Goal: Contribute content: Add original content to the website for others to see

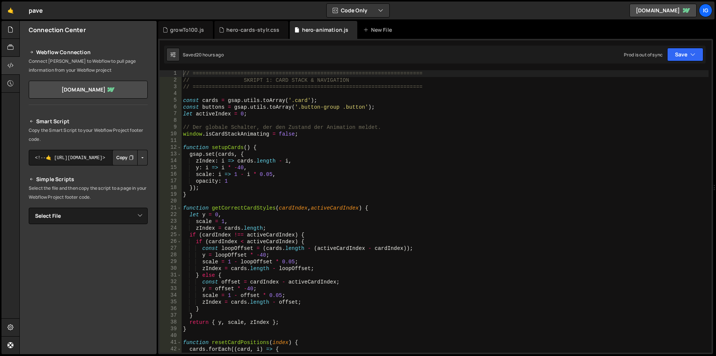
scroll to position [829, 0]
click at [190, 28] on div "growTo100.js" at bounding box center [187, 29] width 34 height 7
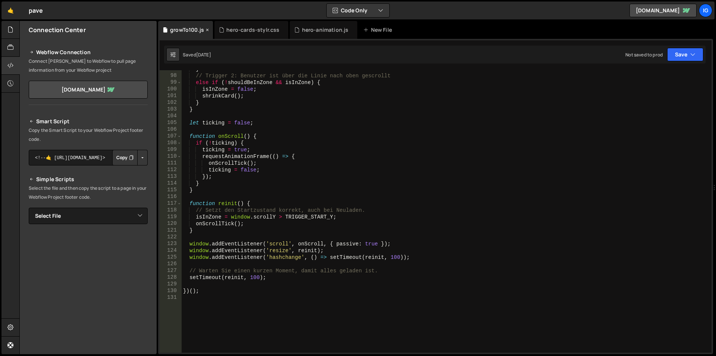
scroll to position [0, 0]
click at [255, 23] on div "hero-cards-stylr.css" at bounding box center [251, 30] width 74 height 18
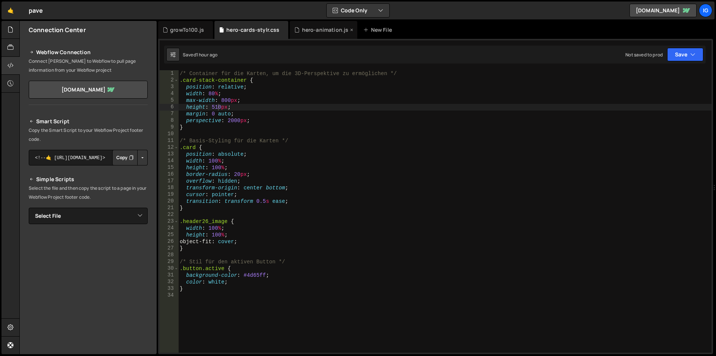
click at [303, 34] on div "hero-animation.js" at bounding box center [324, 30] width 68 height 18
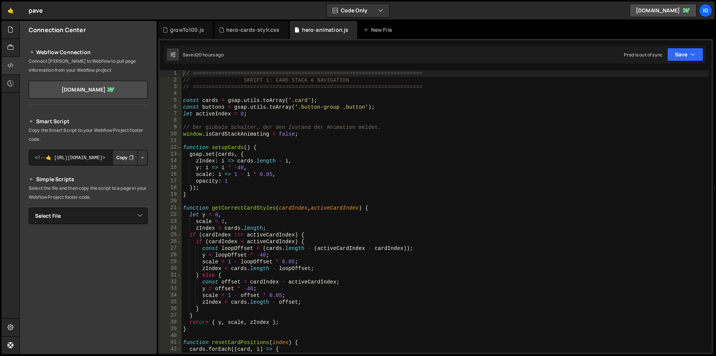
scroll to position [829, 0]
click at [288, 117] on div "// ======================================================================== // …" at bounding box center [445, 217] width 527 height 295
type textarea "initFromHash();"
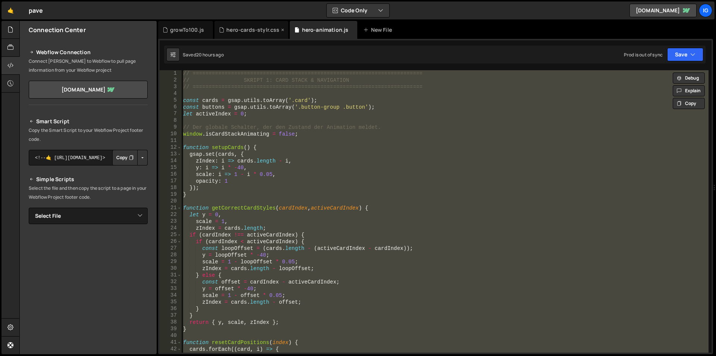
click at [239, 29] on div "hero-cards-stylr.css" at bounding box center [252, 29] width 53 height 7
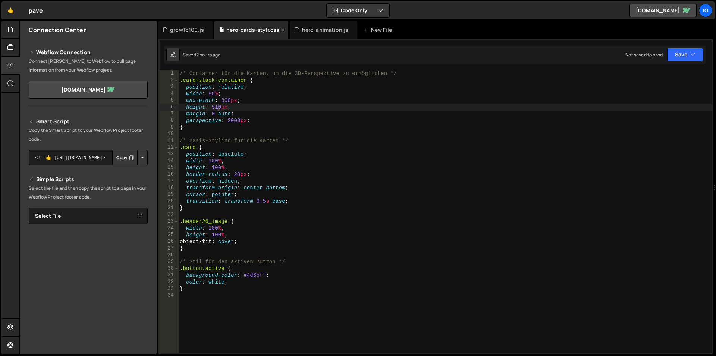
scroll to position [0, 0]
click at [218, 107] on div "/* Container für die Karten, um die 3D-Perspektive zu ermöglichen */ .card-stac…" at bounding box center [444, 217] width 533 height 295
click at [197, 33] on div "growTo100.js" at bounding box center [187, 29] width 34 height 7
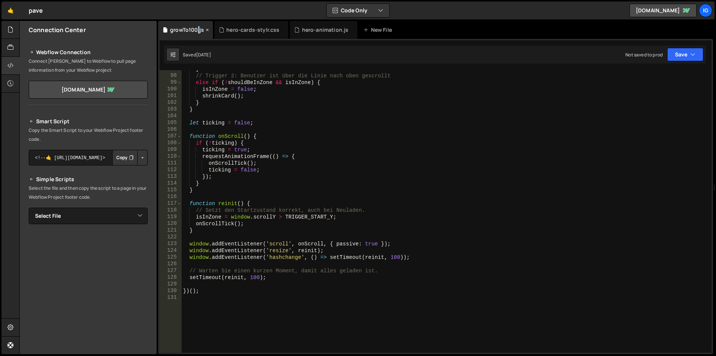
click at [197, 33] on div "growTo100.js" at bounding box center [187, 29] width 34 height 7
click at [305, 34] on div "hero-animation.js" at bounding box center [324, 30] width 68 height 18
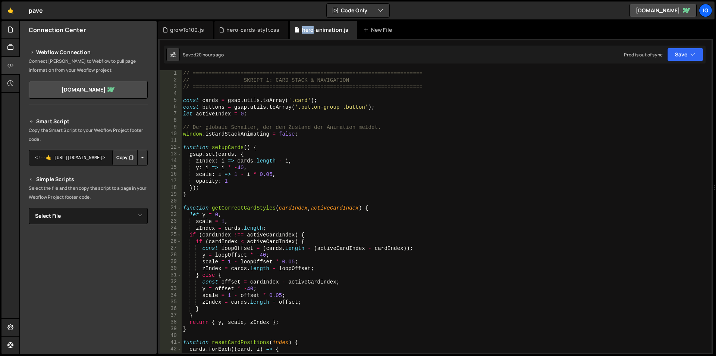
scroll to position [1912, 0]
click at [241, 33] on div "hero-cards-stylr.css" at bounding box center [252, 29] width 53 height 7
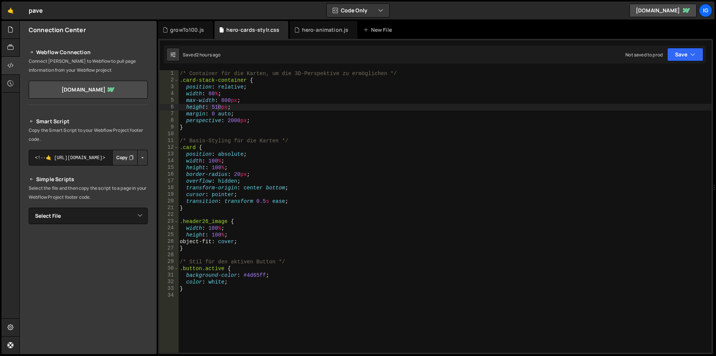
click at [217, 106] on div "/* Container für die Karten, um die 3D-Perspektive zu ermöglichen */ .card-stac…" at bounding box center [444, 217] width 533 height 295
type textarea "height: 520px;"
click at [181, 30] on div "growTo100.js" at bounding box center [187, 29] width 34 height 7
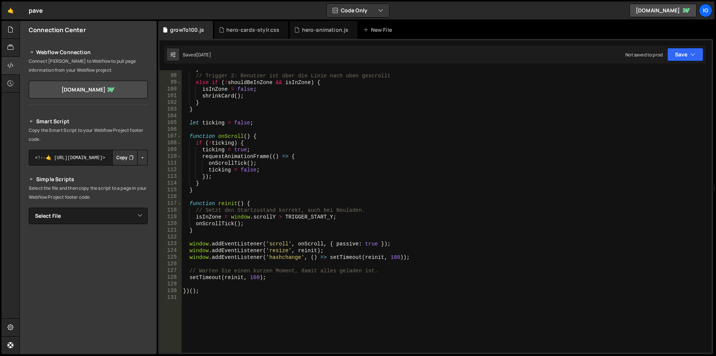
click at [306, 159] on div "} // Trigger 2: Benutzer ist über die Linie nach oben gescrollt else if ( ! sho…" at bounding box center [445, 213] width 527 height 295
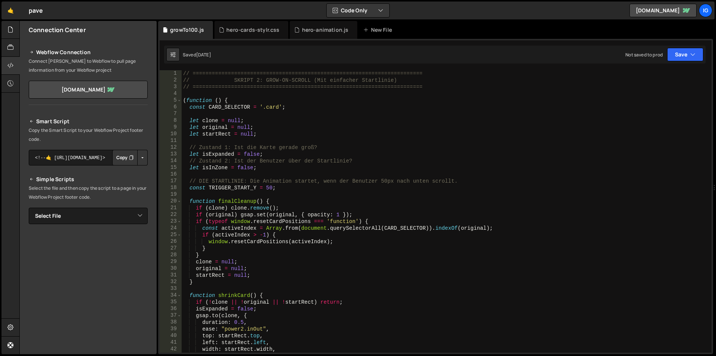
click at [306, 155] on div "// ======================================================================== // …" at bounding box center [445, 217] width 527 height 295
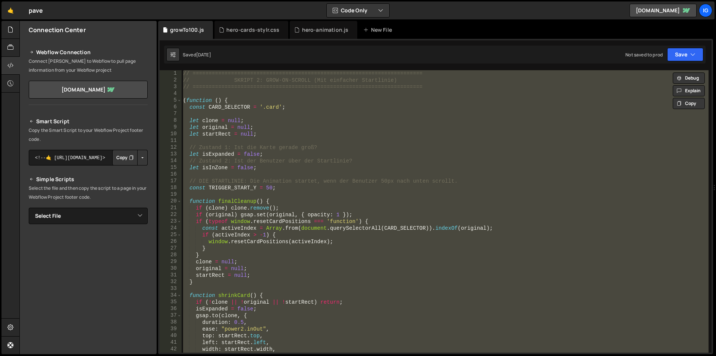
click at [231, 101] on div "// ======================================================================== // …" at bounding box center [445, 211] width 527 height 282
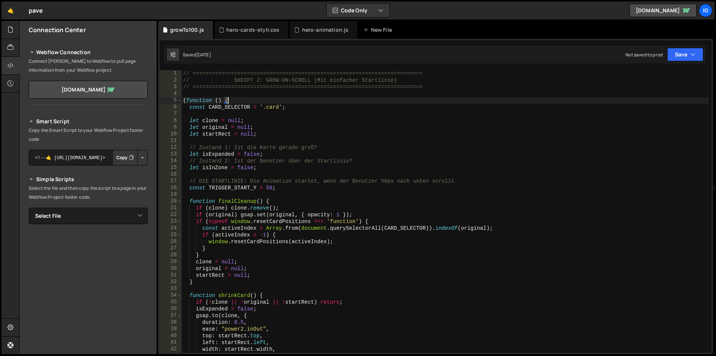
type textarea "})();"
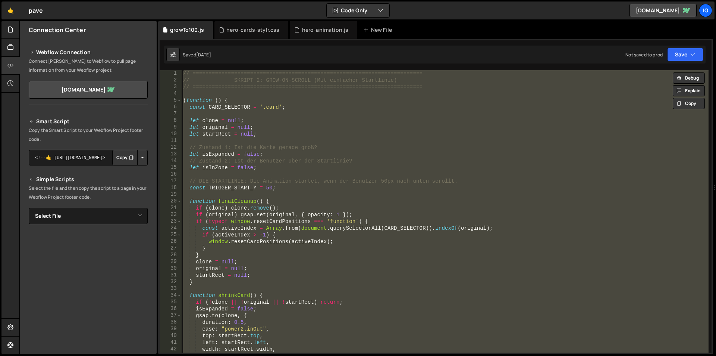
paste textarea
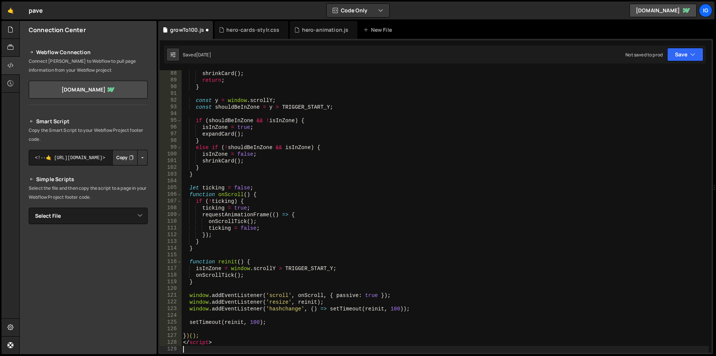
scroll to position [607, 0]
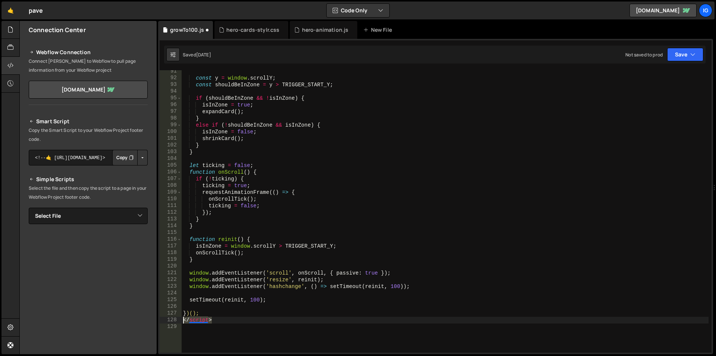
drag, startPoint x: 216, startPoint y: 322, endPoint x: 170, endPoint y: 321, distance: 45.5
click at [170, 321] on div "91 92 93 94 95 96 97 98 99 100 101 102 103 104 105 106 107 108 109 110 111 112 …" at bounding box center [436, 211] width 552 height 282
type textarea "</script>"
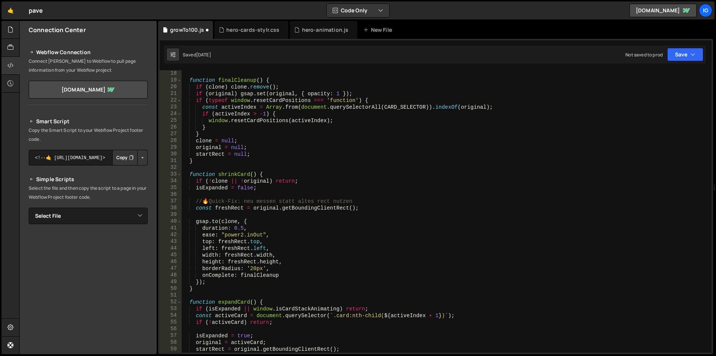
scroll to position [0, 0]
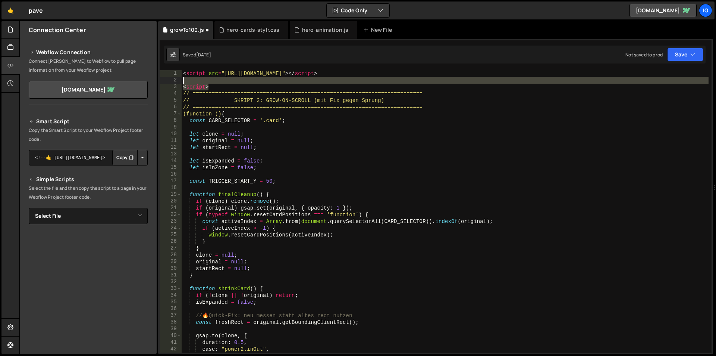
drag, startPoint x: 215, startPoint y: 89, endPoint x: 143, endPoint y: 73, distance: 73.8
click at [143, 73] on div "Files New File Javascript files 2 growTo100.js 0 1 hero-animation.js 0 CSS file…" at bounding box center [367, 187] width 697 height 333
type textarea "<script src="[URL][DOMAIN_NAME]"></script>"
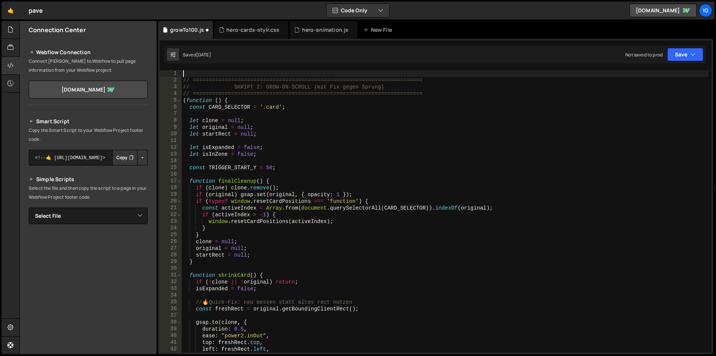
type textarea "// ========================================================================"
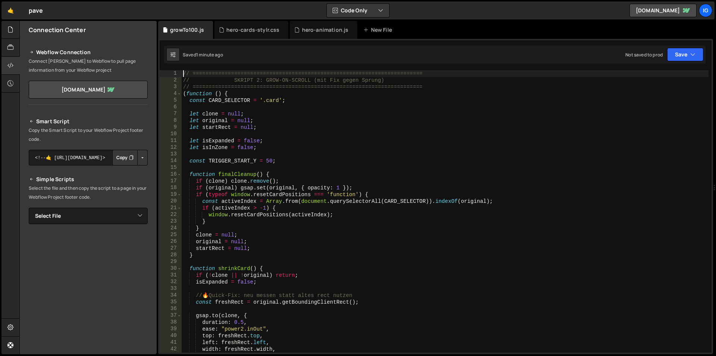
click at [253, 109] on div "// ======================================================================== // …" at bounding box center [445, 217] width 527 height 295
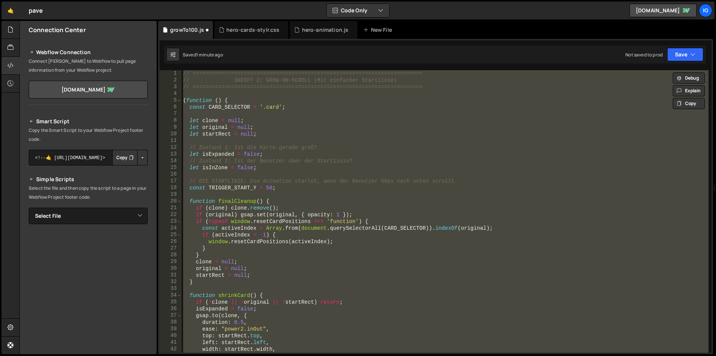
click at [268, 120] on div "// ======================================================================== // …" at bounding box center [445, 211] width 527 height 282
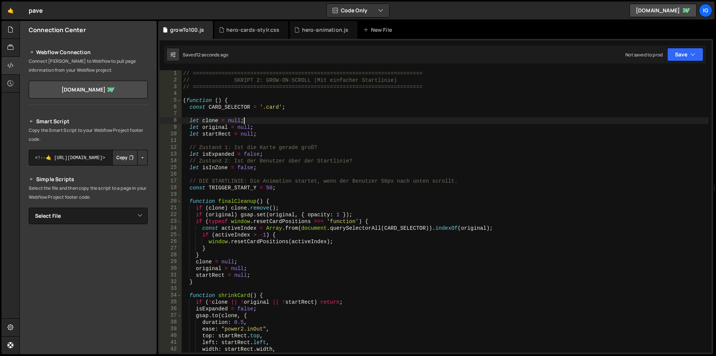
click at [245, 102] on div "// ======================================================================== // …" at bounding box center [445, 217] width 527 height 295
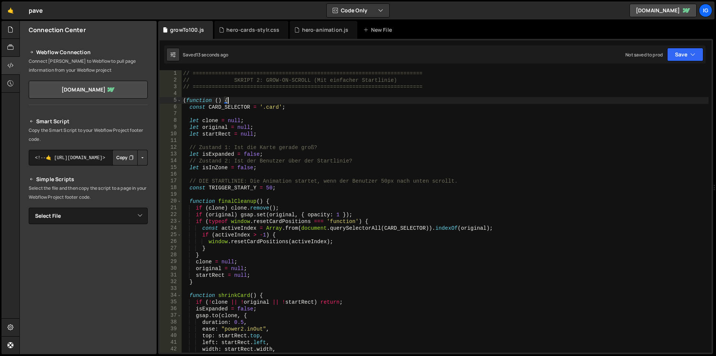
type textarea "})();"
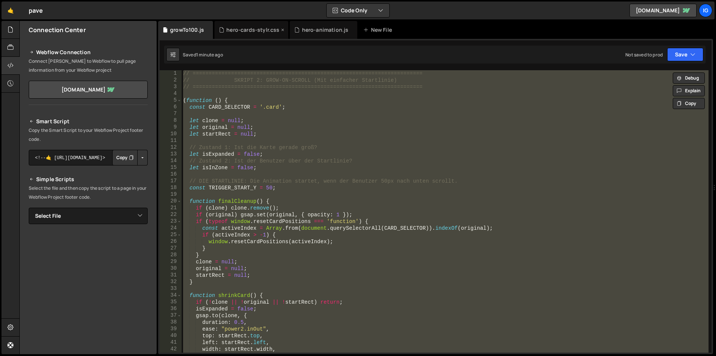
click at [243, 26] on div "hero-cards-stylr.css" at bounding box center [251, 30] width 74 height 18
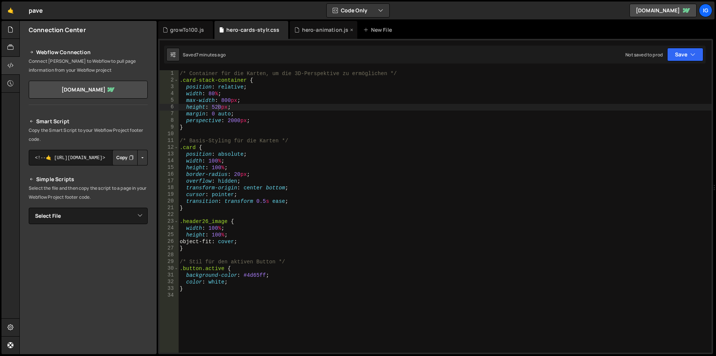
click at [307, 33] on div "hero-animation.js" at bounding box center [325, 29] width 47 height 7
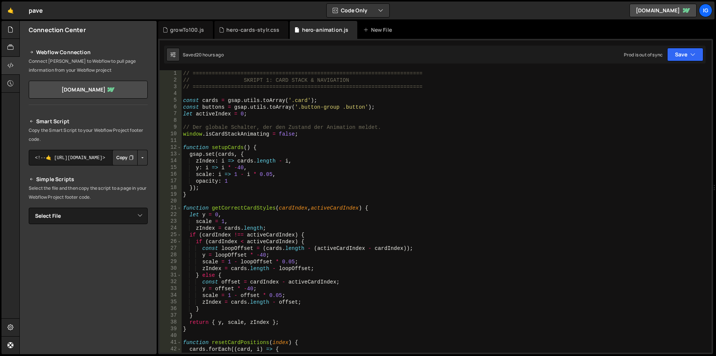
click at [257, 149] on div "// ======================================================================== // …" at bounding box center [445, 217] width 527 height 295
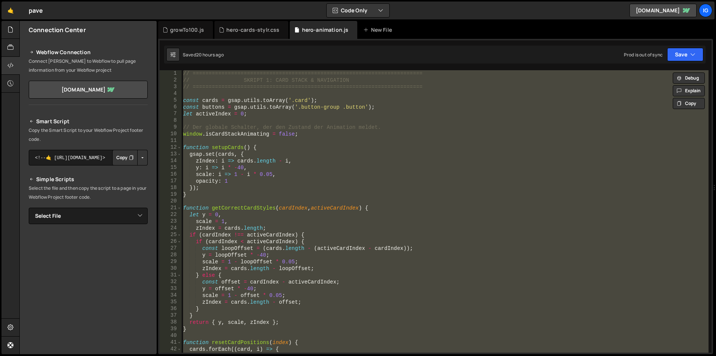
click at [216, 104] on div "// ======================================================================== // …" at bounding box center [445, 211] width 527 height 282
type textarea "const buttons = gsap.utils.toArray('.button-group .button');"
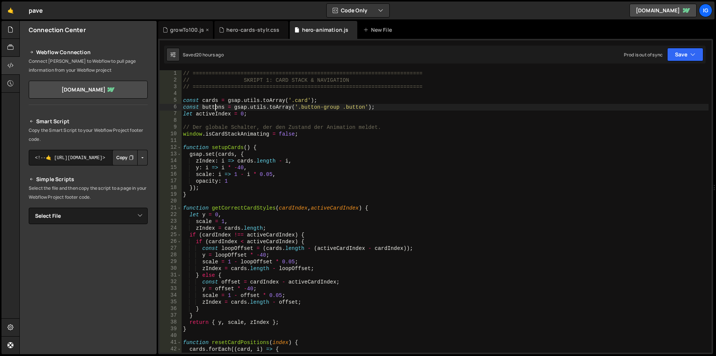
click at [189, 28] on div "growTo100.js" at bounding box center [187, 29] width 34 height 7
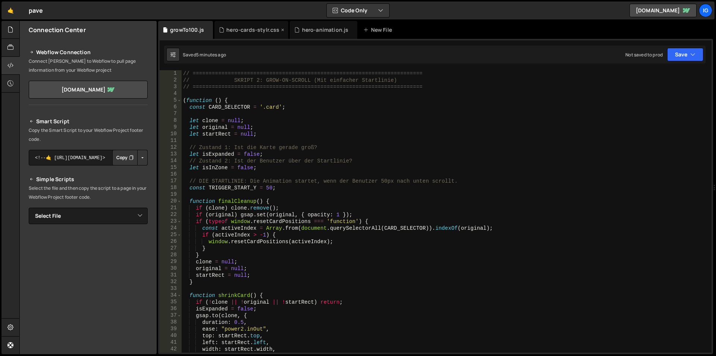
click at [256, 29] on div "hero-cards-stylr.css" at bounding box center [252, 29] width 53 height 7
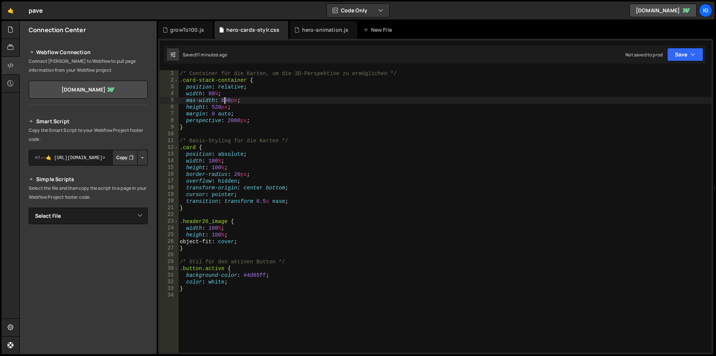
click at [225, 102] on div "/* Container für die Karten, um die 3D-Perspektive zu ermöglichen */ .card-stac…" at bounding box center [444, 217] width 533 height 295
click at [214, 109] on div "/* Container für die Karten, um die 3D-Perspektive zu ermöglichen */ .card-stac…" at bounding box center [444, 217] width 533 height 295
click at [584, 107] on div "/* Container für die Karten, um die 3D-Perspektive zu ermöglichen */ .card-stac…" at bounding box center [444, 217] width 533 height 295
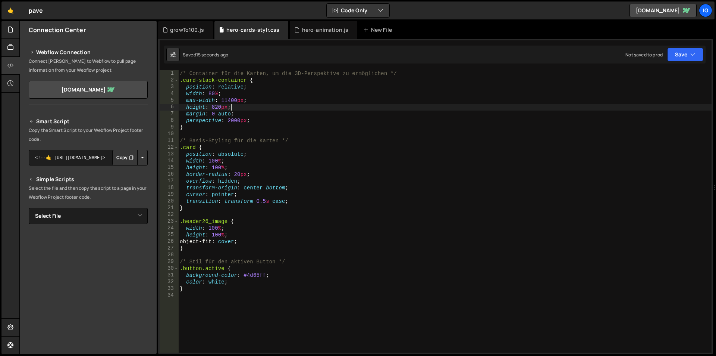
click at [216, 104] on div "/* Container für die Karten, um die 3D-Perspektive zu ermöglichen */ .card-stac…" at bounding box center [444, 217] width 533 height 295
click at [322, 129] on div "/* Container für die Karten, um die 3D-Perspektive zu ermöglichen */ .card-stac…" at bounding box center [444, 217] width 533 height 295
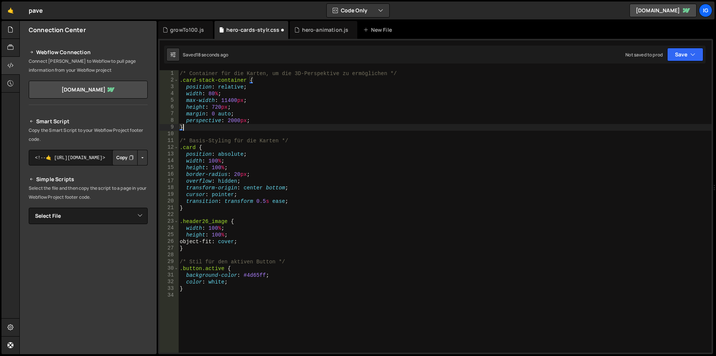
scroll to position [0, 1]
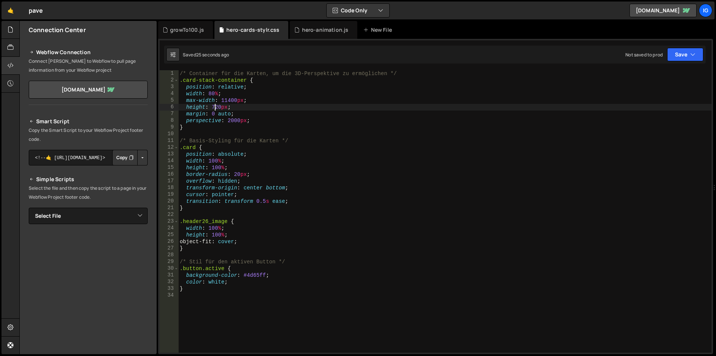
click at [216, 107] on div "/* Container für die Karten, um die 3D-Perspektive zu ermöglichen */ .card-stac…" at bounding box center [444, 217] width 533 height 295
click at [322, 31] on div "hero-animation.js" at bounding box center [325, 29] width 47 height 7
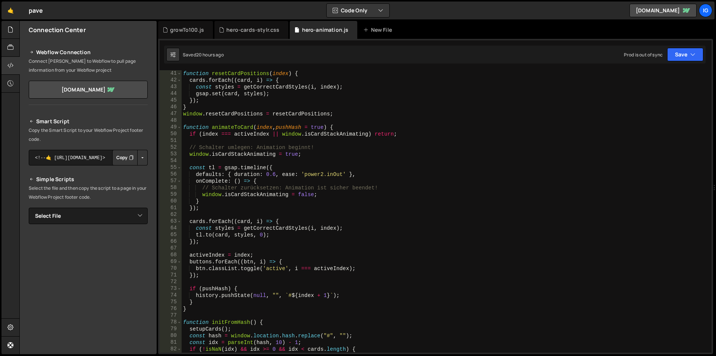
scroll to position [246, 0]
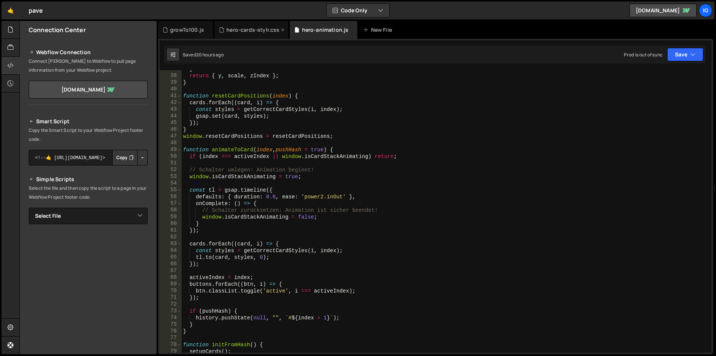
click at [245, 28] on div "hero-cards-stylr.css" at bounding box center [252, 29] width 53 height 7
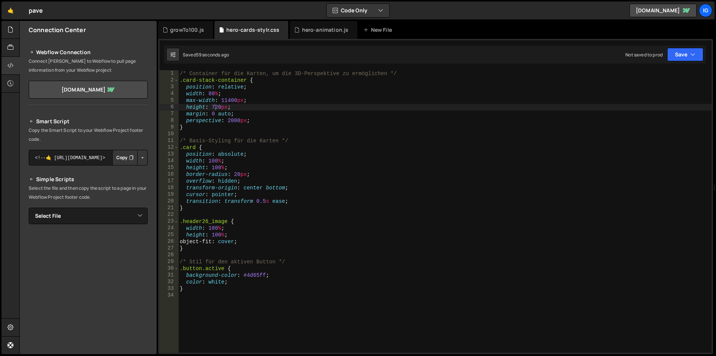
click at [216, 105] on div "/* Container für die Karten, um die 3D-Perspektive zu ermöglichen */ .card-stac…" at bounding box center [444, 217] width 533 height 295
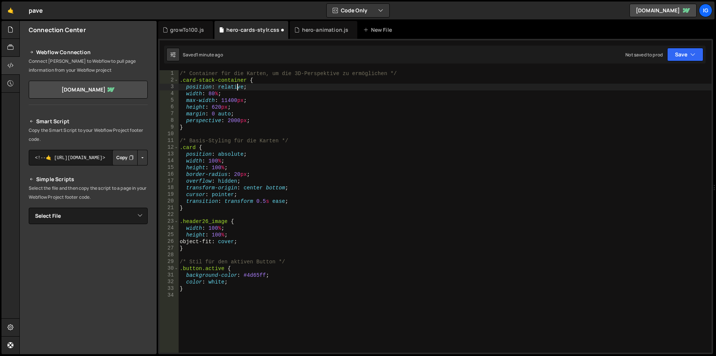
click at [237, 89] on div "/* Container für die Karten, um die 3D-Perspektive zu ermöglichen */ .card-stac…" at bounding box center [444, 217] width 533 height 295
click at [217, 111] on div "/* Container für die Karten, um die 3D-Perspektive zu ermöglichen */ .card-stac…" at bounding box center [444, 217] width 533 height 295
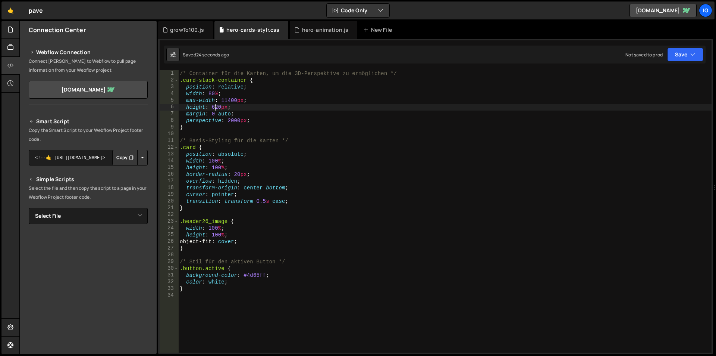
click at [215, 110] on div "/* Container für die Karten, um die 3D-Perspektive zu ermöglichen */ .card-stac…" at bounding box center [444, 217] width 533 height 295
click at [265, 105] on div "/* Container für die Karten, um die 3D-Perspektive zu ermöglichen */ .card-stac…" at bounding box center [444, 217] width 533 height 295
type textarea "height: 520px;"
click at [180, 27] on div "growTo100.js" at bounding box center [187, 29] width 34 height 7
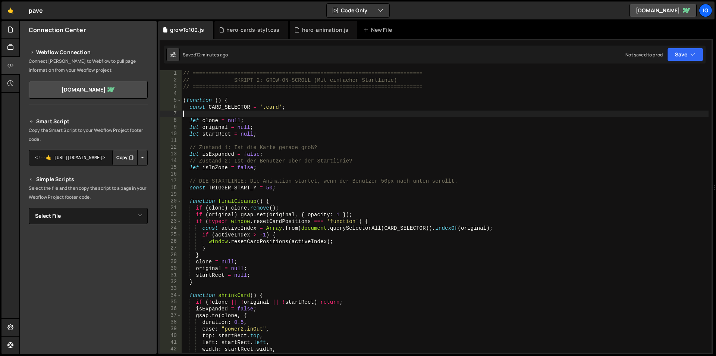
click at [225, 115] on div "// ======================================================================== // …" at bounding box center [445, 217] width 527 height 295
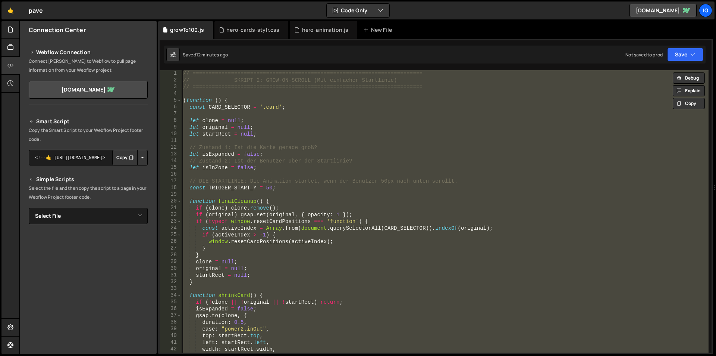
paste textarea ";"
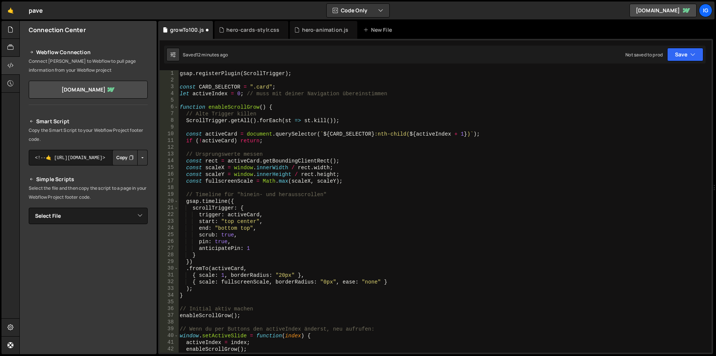
scroll to position [0, 0]
click at [231, 111] on div "gsap . registerPlugin ( ScrollTrigger ) ; const CARD_SELECTOR = ".card" ; let a…" at bounding box center [443, 217] width 530 height 295
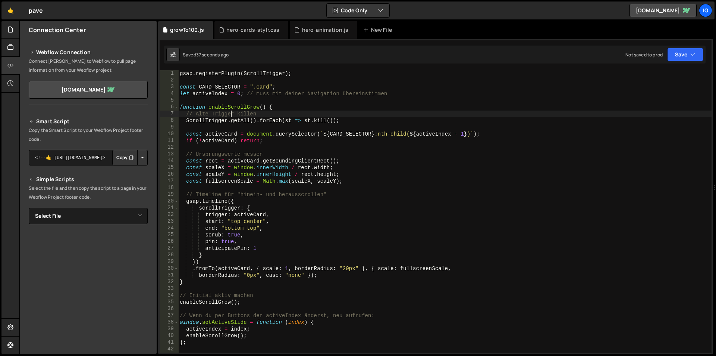
click at [244, 137] on div "gsap . registerPlugin ( ScrollTrigger ) ; const CARD_SELECTOR = ".card" ; let a…" at bounding box center [444, 217] width 533 height 295
type textarea "const activeCard = document.querySelector(`${CARD_SELECTOR}:nth-child(${activeI…"
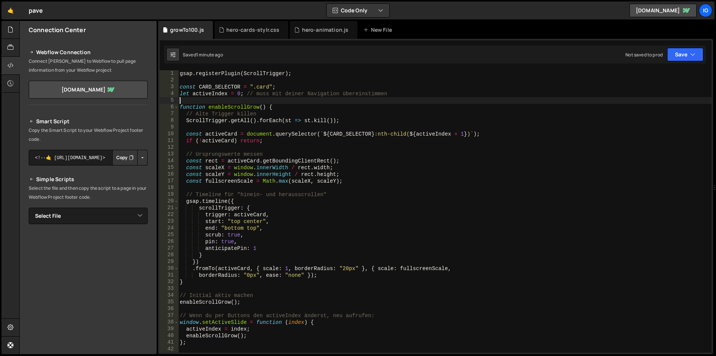
click at [270, 98] on div "gsap . registerPlugin ( ScrollTrigger ) ; const CARD_SELECTOR = ".card" ; let a…" at bounding box center [444, 217] width 533 height 295
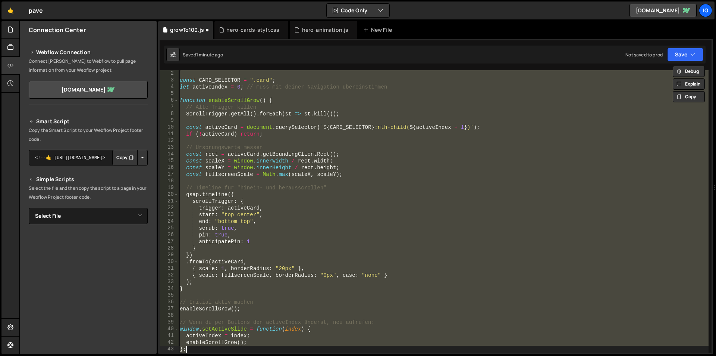
type textarea "})();"
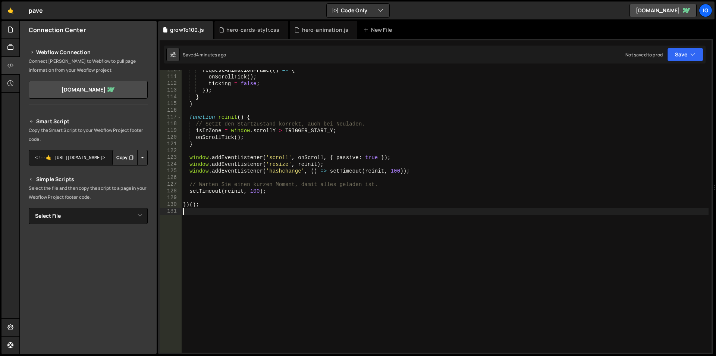
click at [222, 93] on div "requestAnimationFrame (( ) => { onScrollTick ( ) ; ticking = false ; }) ; } } f…" at bounding box center [445, 214] width 527 height 295
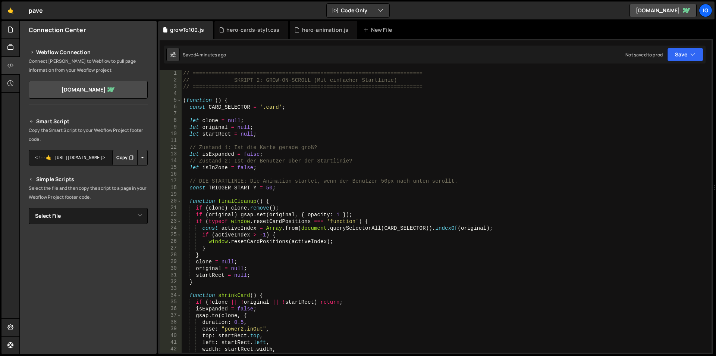
scroll to position [0, 0]
click at [271, 123] on div "// ======================================================================== // …" at bounding box center [445, 217] width 527 height 295
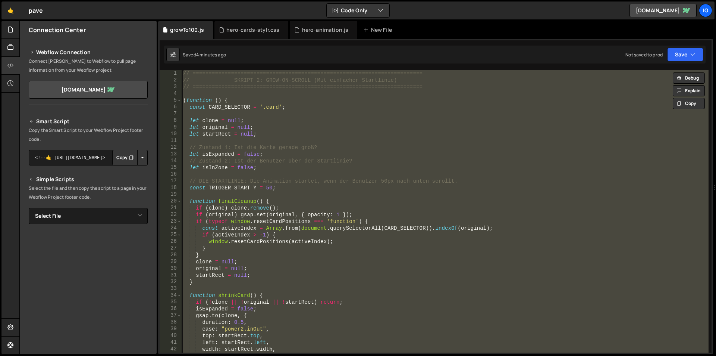
paste textarea
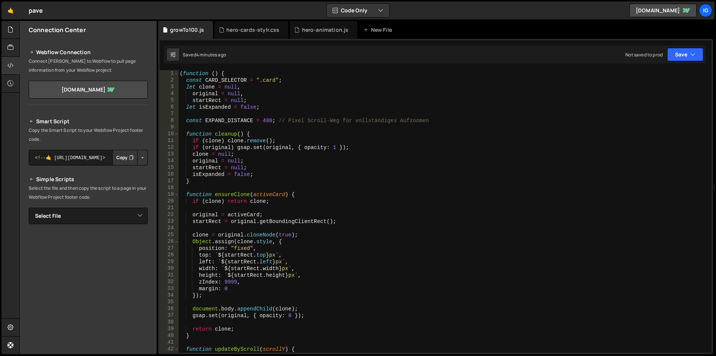
click at [287, 133] on div "( function ( ) { const CARD_SELECTOR = ".card" ; let clone = null , original = …" at bounding box center [443, 217] width 530 height 295
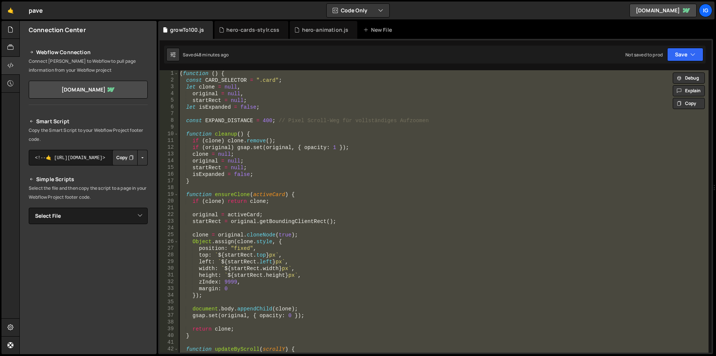
click at [239, 163] on div "( function ( ) { const CARD_SELECTOR = ".card" ; let clone = null , original = …" at bounding box center [443, 211] width 530 height 282
type textarea "original = null;"
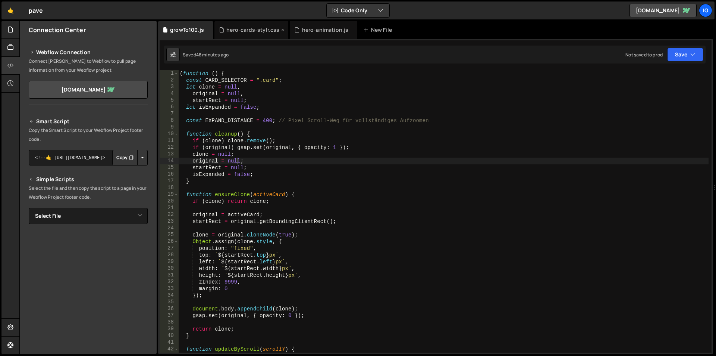
click at [235, 24] on div "hero-cards-stylr.css" at bounding box center [251, 30] width 74 height 18
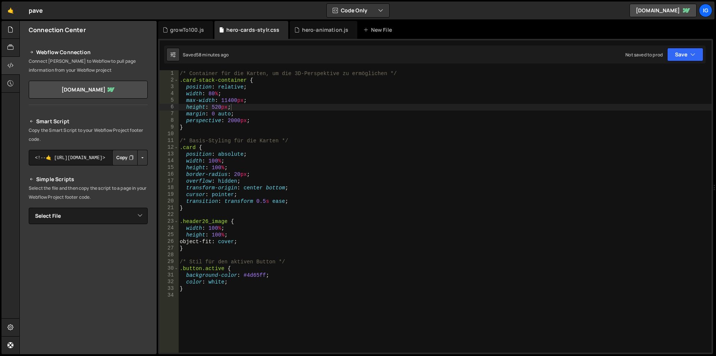
click at [214, 108] on div "/* Container für die Karten, um die 3D-Perspektive zu ermöglichen */ .card-stac…" at bounding box center [444, 217] width 533 height 295
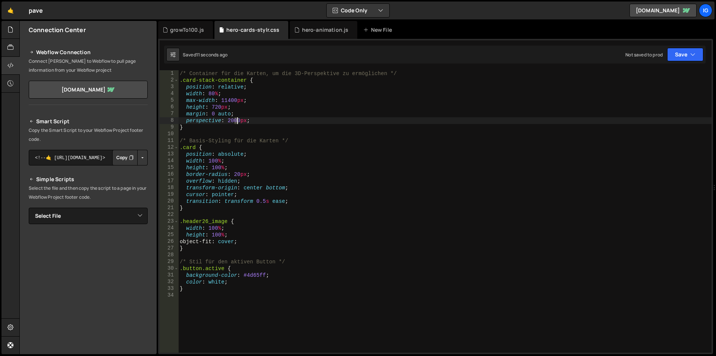
click at [236, 122] on div "/* Container für die Karten, um die 3D-Perspektive zu ermöglichen */ .card-stac…" at bounding box center [444, 217] width 533 height 295
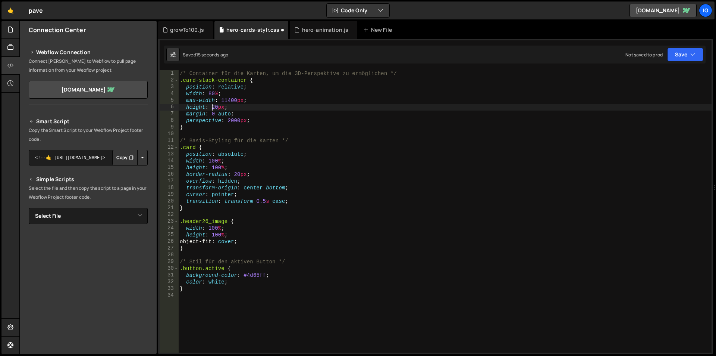
type textarea "height: 520px;"
click at [384, 32] on div "New File" at bounding box center [378, 29] width 31 height 7
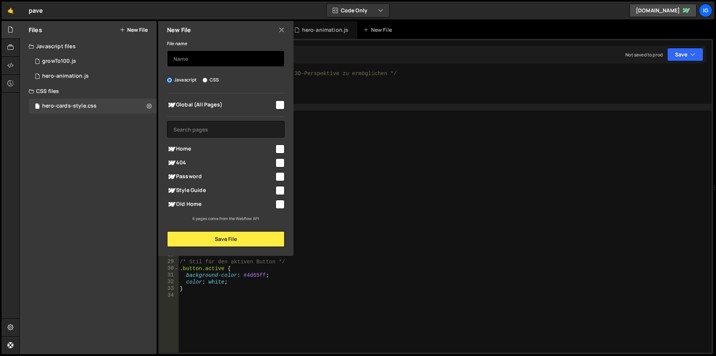
click at [230, 56] on input "text" at bounding box center [226, 58] width 118 height 16
type input "preloader"
click at [279, 105] on input "checkbox" at bounding box center [280, 104] width 9 height 9
checkbox input "true"
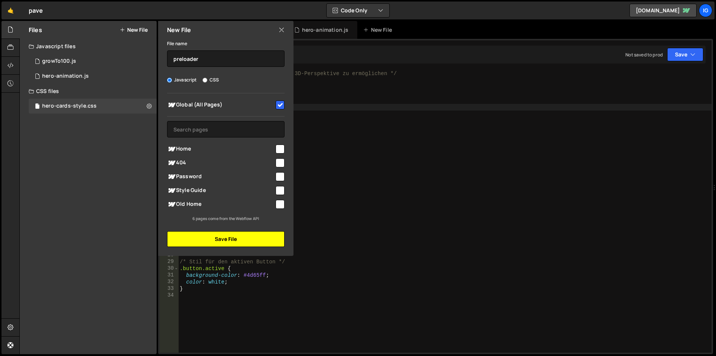
click at [230, 242] on button "Save File" at bounding box center [226, 239] width 118 height 16
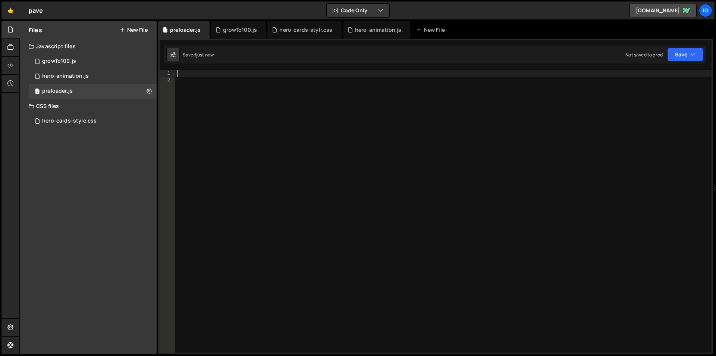
click at [206, 75] on div at bounding box center [443, 217] width 536 height 295
paste textarea "});"
type textarea "});"
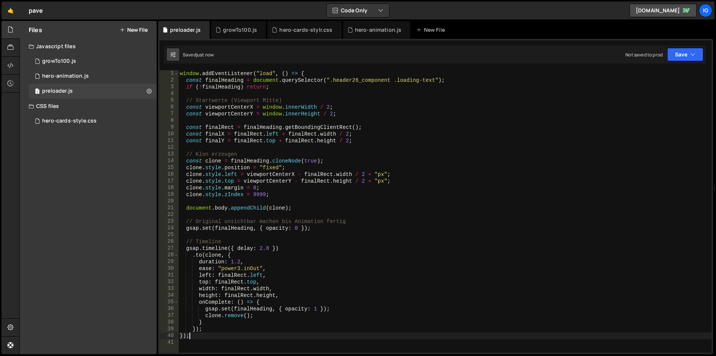
click at [172, 57] on icon at bounding box center [172, 54] width 5 height 7
select select "editor"
select select "ace/theme/monokai"
type input "14"
checkbox input "true"
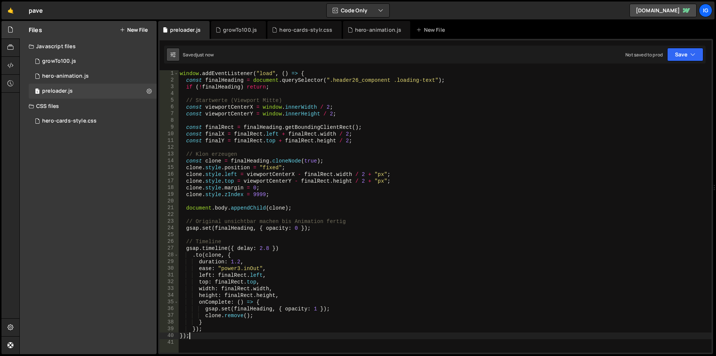
checkbox input "true"
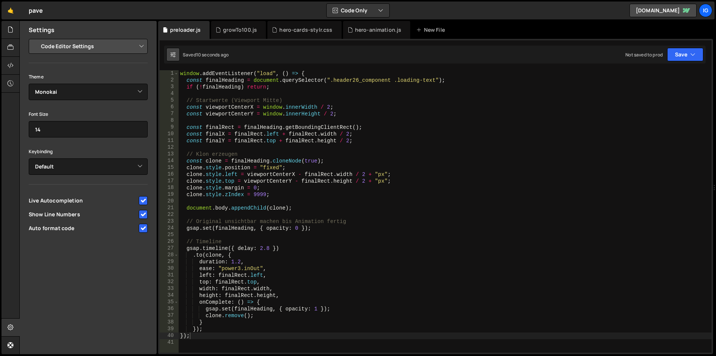
click at [172, 57] on icon at bounding box center [172, 54] width 5 height 7
click at [13, 69] on icon at bounding box center [10, 65] width 6 height 8
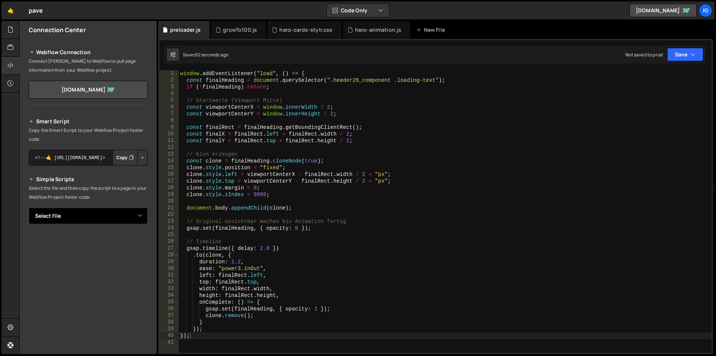
click at [109, 213] on select "Select File growTo100.js hero-animation.js hero-cards-style.css preloader.js" at bounding box center [88, 215] width 119 height 16
select select "45660"
click at [29, 207] on select "Select File growTo100.js hero-animation.js hero-cards-style.css preloader.js" at bounding box center [88, 215] width 119 height 16
click at [122, 243] on button "Copy" at bounding box center [124, 241] width 25 height 16
click at [242, 113] on div "window . addEventListener ( "load" , ( ) => { const finalHeading = document . q…" at bounding box center [445, 217] width 533 height 295
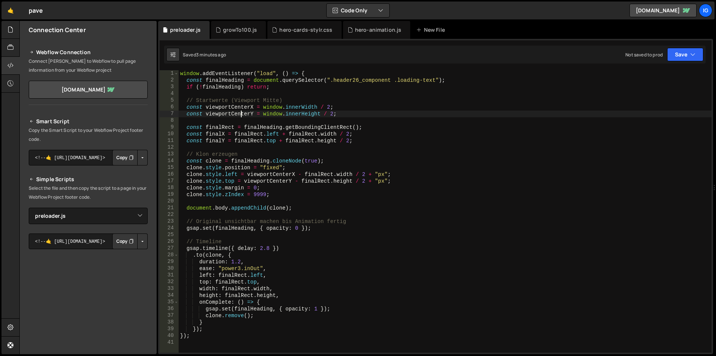
type textarea "});"
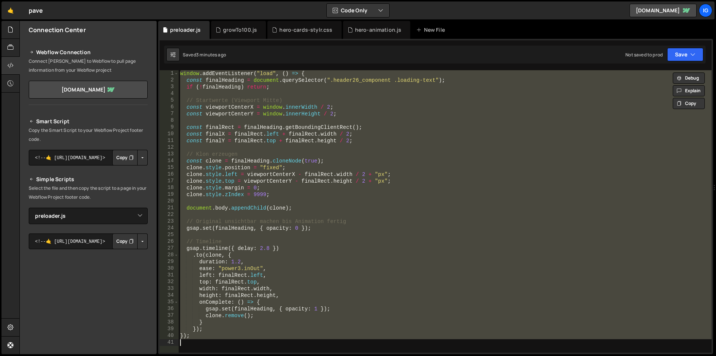
paste textarea
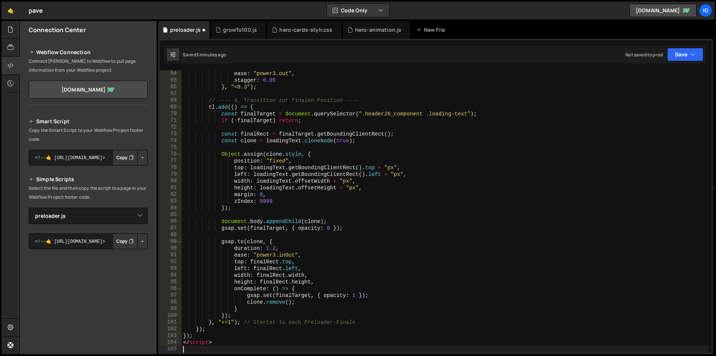
scroll to position [423, 0]
drag, startPoint x: 214, startPoint y: 342, endPoint x: 174, endPoint y: 342, distance: 40.7
click at [174, 342] on div "64 65 66 67 68 69 70 71 72 73 74 75 76 77 78 79 80 81 82 83 84 85 86 87 88 89 9…" at bounding box center [436, 211] width 552 height 282
type textarea "</script>"
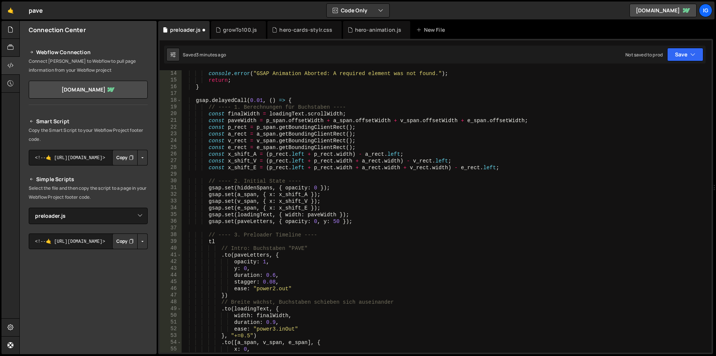
scroll to position [0, 0]
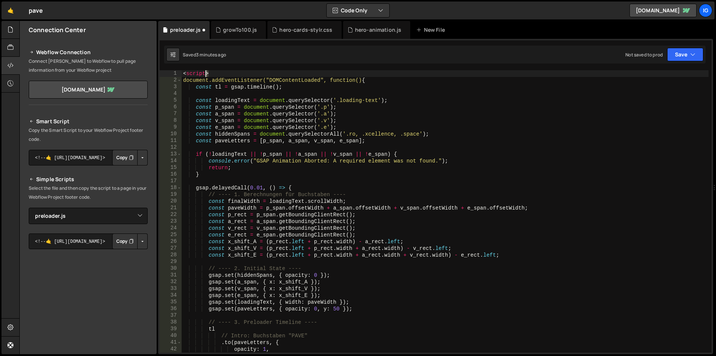
drag, startPoint x: 209, startPoint y: 72, endPoint x: 139, endPoint y: 69, distance: 70.2
click at [145, 70] on div "Files New File Javascript files 2 growTo100.js 0 1 hero-animation.js 0 1 preloa…" at bounding box center [367, 187] width 697 height 333
type textarea "<script>"
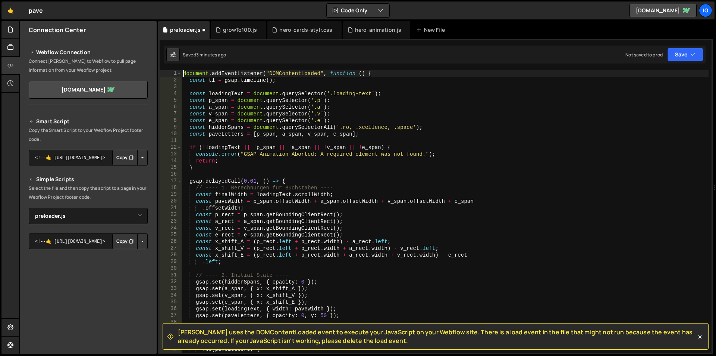
type textarea "document.addEventListener("DOMContentLoaded", function () {"
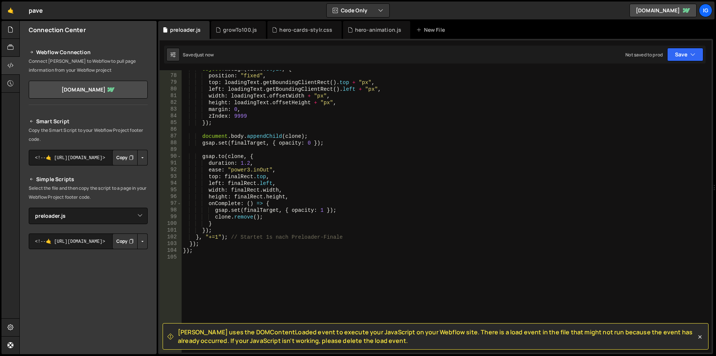
scroll to position [403, 0]
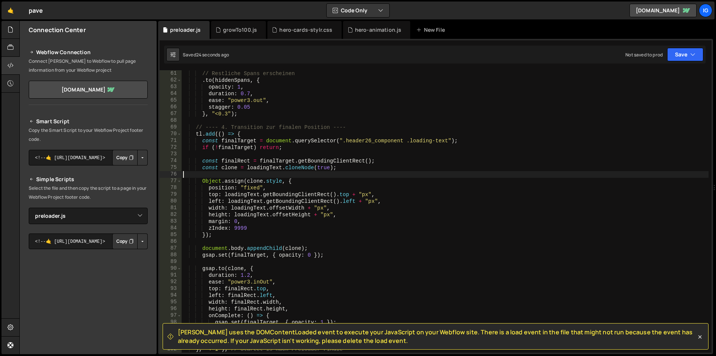
click at [281, 174] on div "// Restliche Spans erscheinen . to ( hiddenSpans , { opacity : 1 , duration : 0…" at bounding box center [445, 217] width 527 height 295
click at [381, 173] on div "// Restliche Spans erscheinen . to ( hiddenSpans , { opacity : 1 , duration : 0…" at bounding box center [445, 217] width 527 height 295
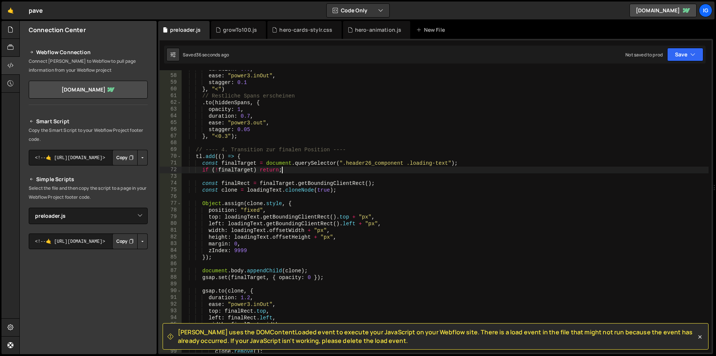
click at [381, 173] on div "duration : 0.9 , ease : "power3.inOut" , stagger : 0.1 } , "<" ) // Restliche S…" at bounding box center [445, 213] width 527 height 295
type textarea "});"
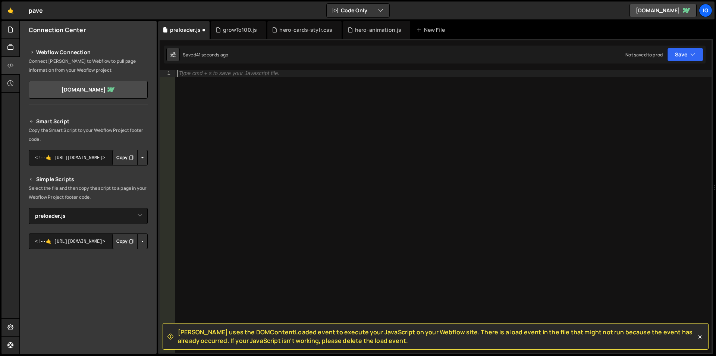
type textarea "});"
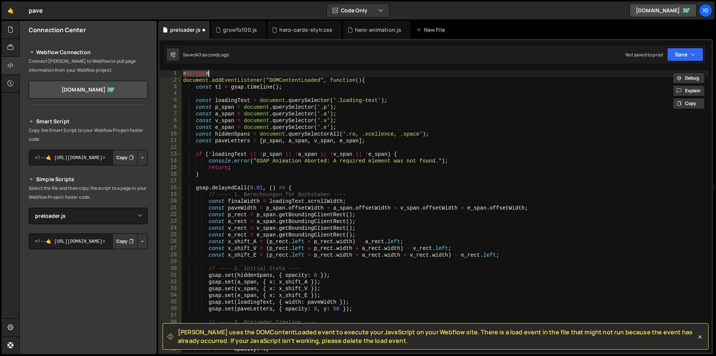
scroll to position [557, 0]
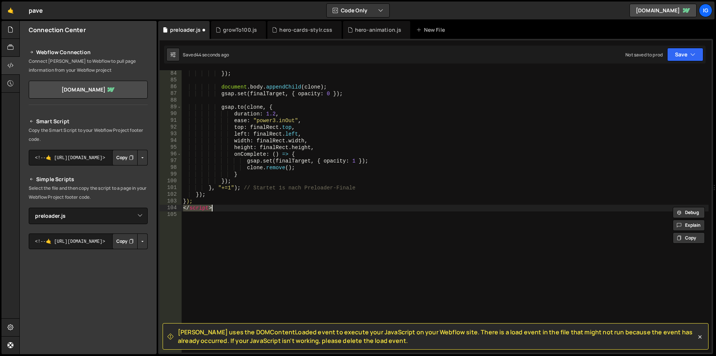
type textarea "});"
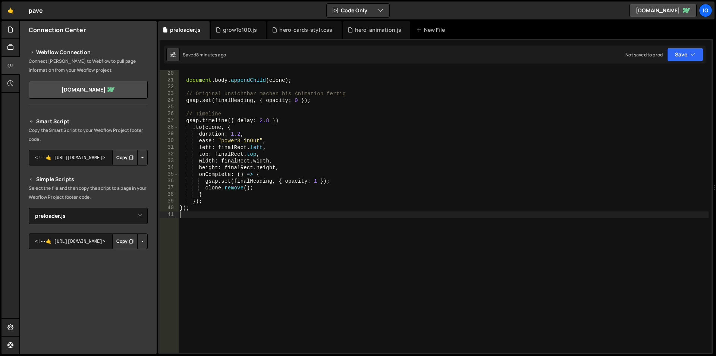
scroll to position [16, 0]
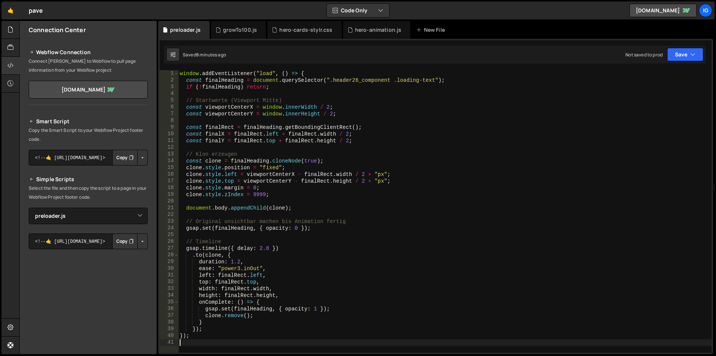
click at [181, 74] on div "window . addEventListener ( "load" , ( ) => { const finalHeading = document . q…" at bounding box center [444, 217] width 533 height 295
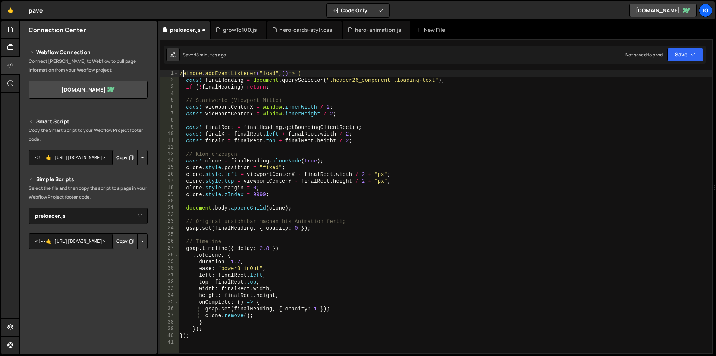
scroll to position [0, 3]
type textarea "// window.addEventListener("load", () => {"
click at [207, 340] on div "// window.addEventListener("load", () => { const finalHeading = document . quer…" at bounding box center [444, 217] width 533 height 295
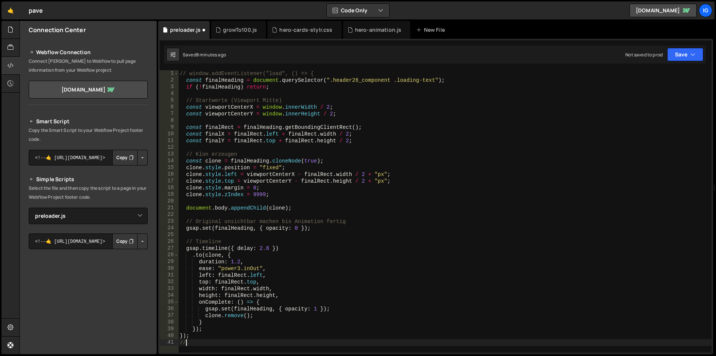
type textarea "/"
click at [186, 73] on div "// window.addEventListener("load", () => { const finalHeading = document . quer…" at bounding box center [444, 217] width 533 height 295
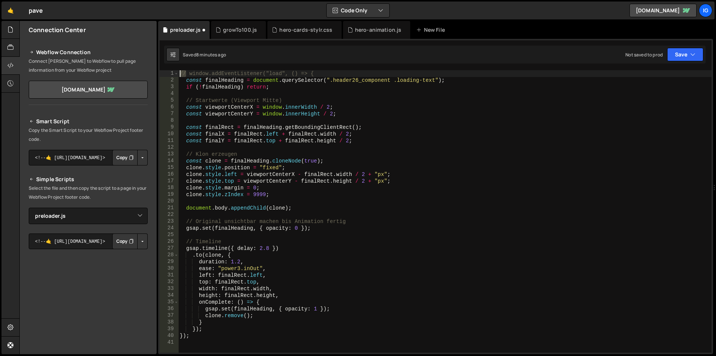
drag, startPoint x: 186, startPoint y: 73, endPoint x: 178, endPoint y: 71, distance: 8.1
click at [179, 72] on div "// window.addEventListener("load", () => { const finalHeading = document . quer…" at bounding box center [444, 217] width 533 height 295
click at [228, 88] on div "window . addEventListener ( "load" , ( ) => { const finalHeading = document . q…" at bounding box center [444, 217] width 533 height 295
type textarea "});"
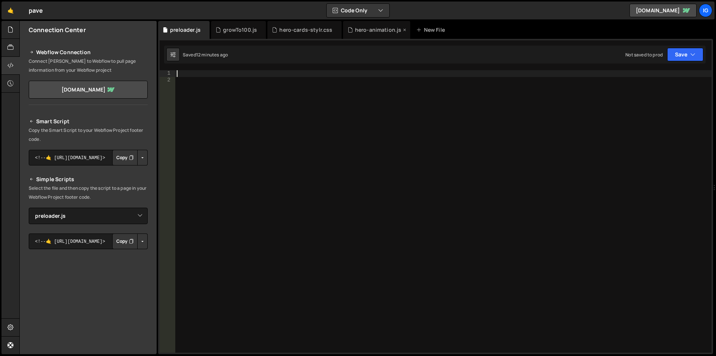
click at [370, 30] on div "hero-animation.js" at bounding box center [378, 29] width 47 height 7
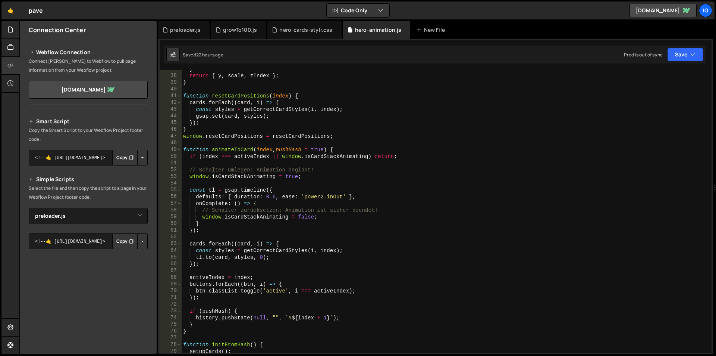
scroll to position [829, 0]
type textarea "}"
click at [323, 130] on div "} return { y , scale , zIndex } ; } function resetCardPositions ( index ) { car…" at bounding box center [445, 213] width 527 height 295
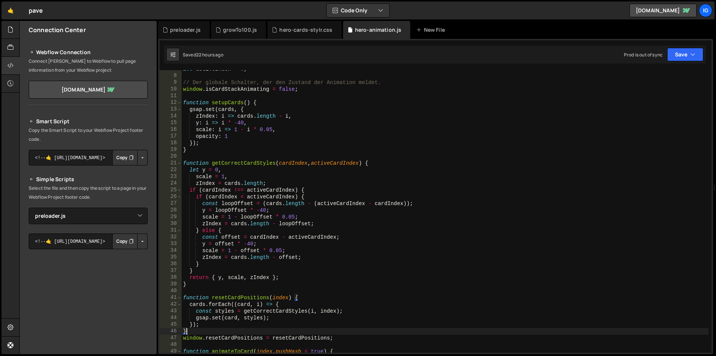
scroll to position [0, 0]
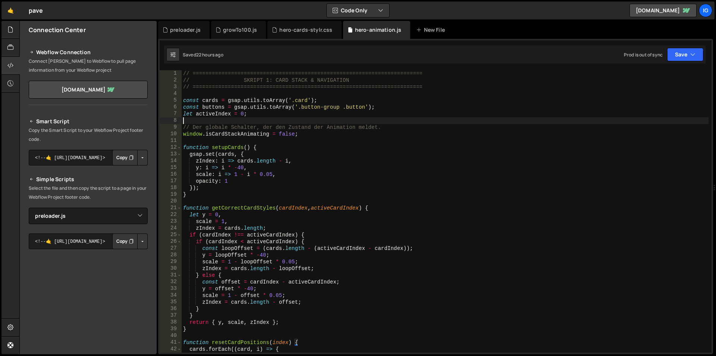
click at [329, 118] on div "// ======================================================================== // …" at bounding box center [445, 217] width 527 height 295
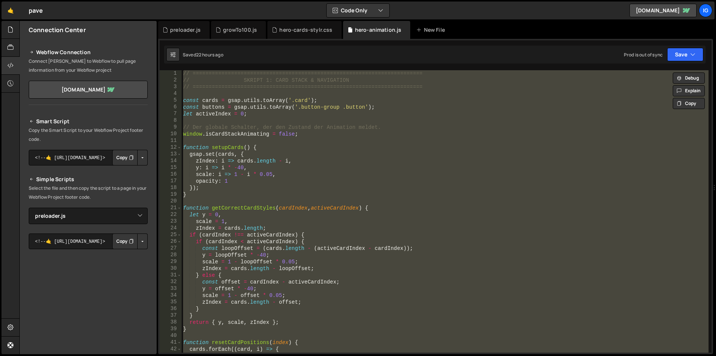
click at [227, 135] on div "// ======================================================================== // …" at bounding box center [445, 211] width 527 height 282
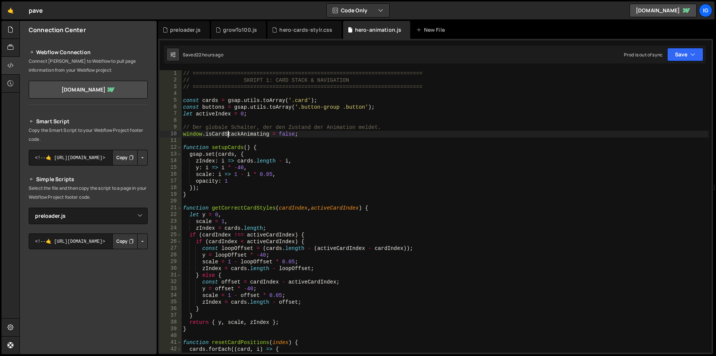
type textarea "initFromHash();"
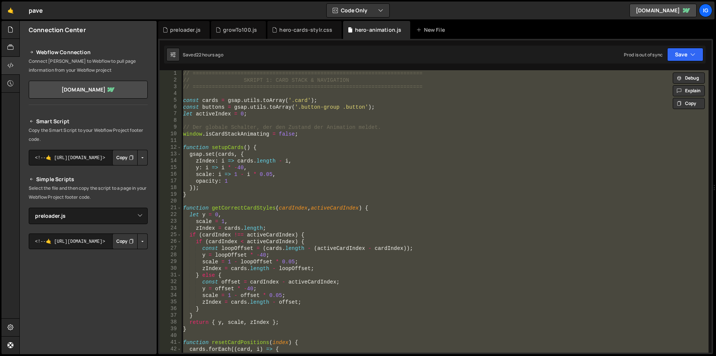
paste textarea
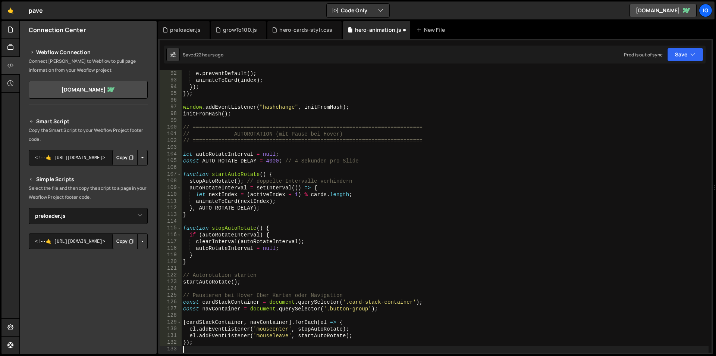
scroll to position [611, 0]
type textarea "el.addEventListener('mouseleave', startAutoRotate);"
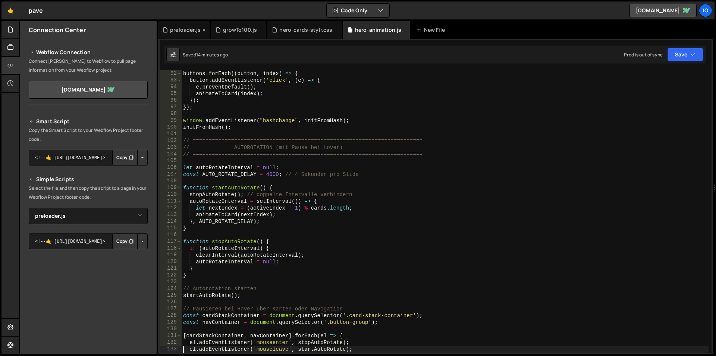
click at [182, 28] on div "preloader.js" at bounding box center [185, 29] width 31 height 7
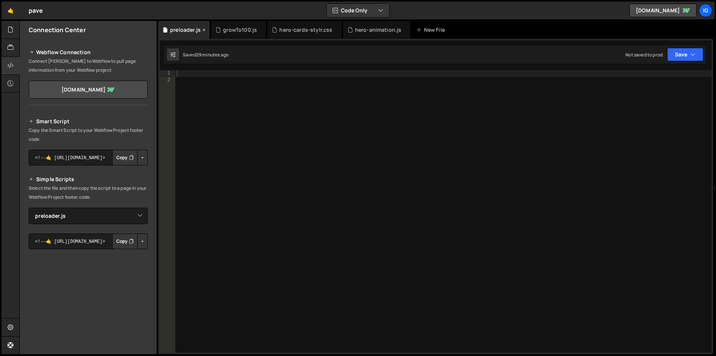
scroll to position [0, 0]
click at [216, 28] on icon at bounding box center [218, 29] width 5 height 7
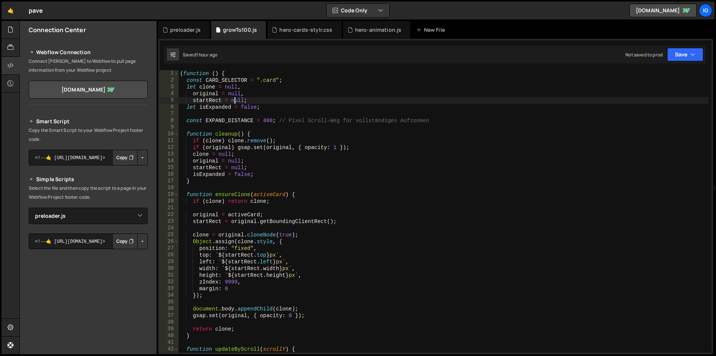
click at [234, 97] on div "( function ( ) { const CARD_SELECTOR = ".card" ; let clone = null , original = …" at bounding box center [444, 217] width 530 height 295
type textarea "})();"
